Goal: Obtain resource: Obtain resource

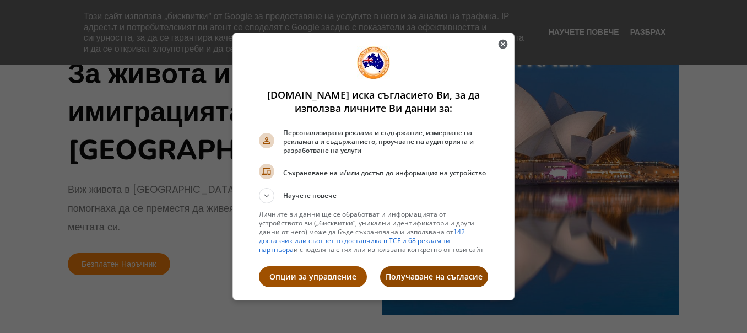
click at [422, 275] on p "Получаване на съгласие" at bounding box center [434, 276] width 108 height 11
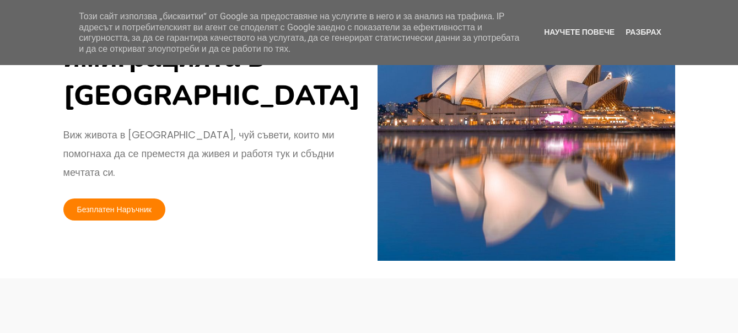
scroll to position [55, 0]
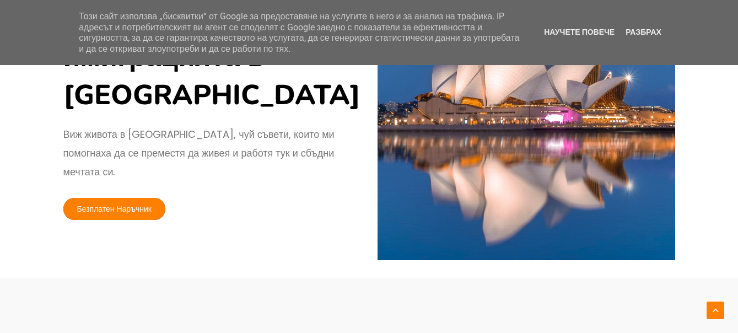
click at [121, 202] on link "Безплатен Наръчник" at bounding box center [114, 209] width 103 height 22
